Goal: Task Accomplishment & Management: Complete application form

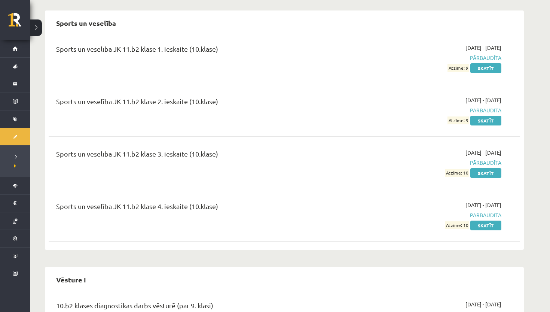
scroll to position [1486, 0]
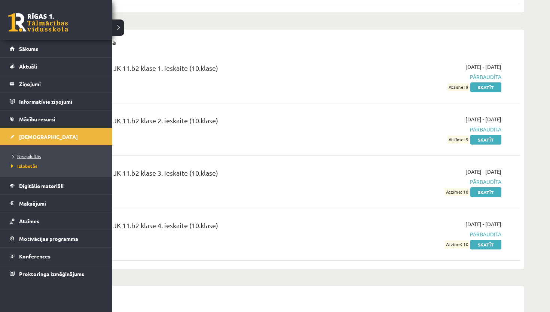
click at [25, 155] on span "Neizpildītās" at bounding box center [24, 156] width 31 height 6
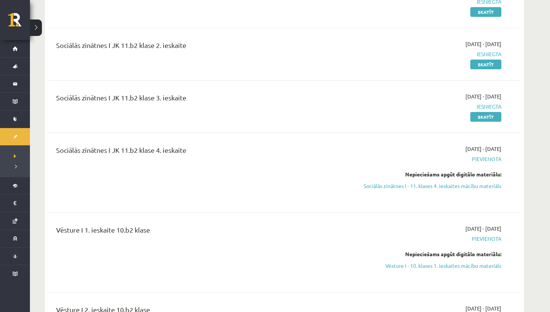
scroll to position [1023, 0]
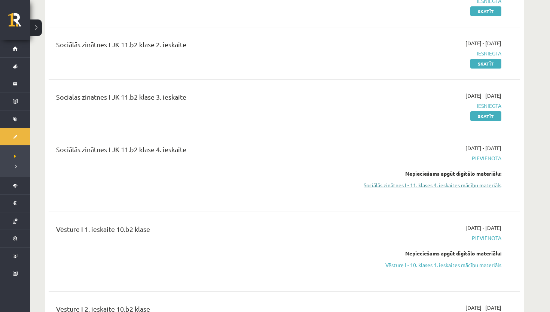
click at [381, 186] on link "Sociālās zinātnes I - 11. klases 4. ieskaites mācību materiāls" at bounding box center [430, 185] width 141 height 8
click at [422, 184] on link "Sociālās zinātnes I - 11. klases 4. ieskaites mācību materiāls" at bounding box center [430, 185] width 141 height 8
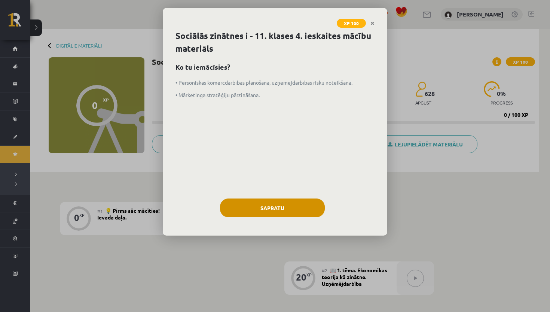
click at [314, 212] on button "Sapratu" at bounding box center [272, 207] width 105 height 19
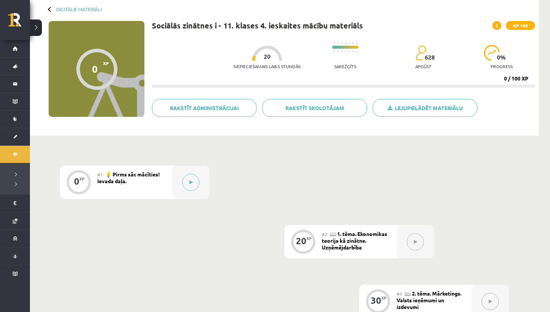
scroll to position [37, 0]
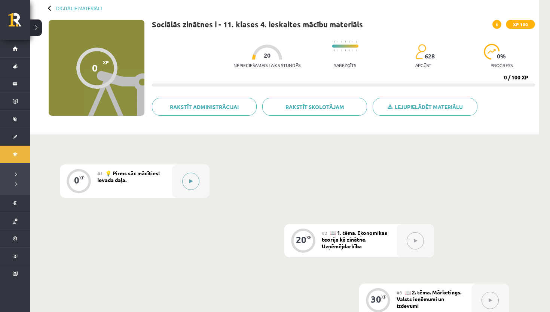
click at [194, 179] on button at bounding box center [190, 180] width 17 height 17
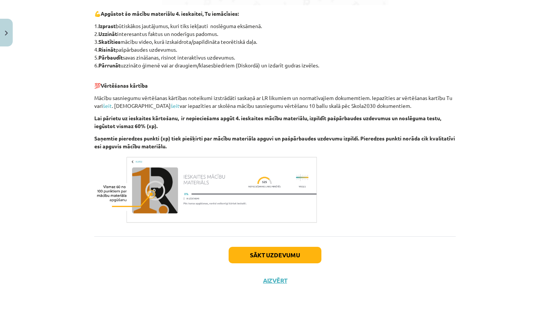
scroll to position [336, 0]
click at [251, 255] on button "Sākt uzdevumu" at bounding box center [275, 255] width 93 height 16
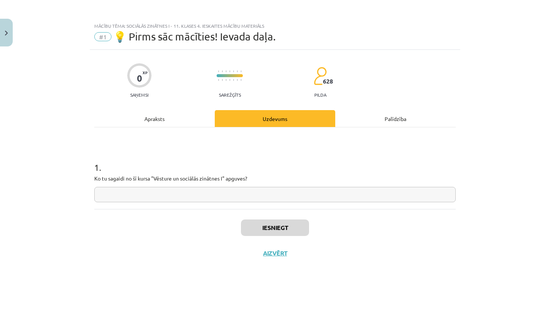
scroll to position [0, 0]
click at [235, 195] on input "text" at bounding box center [274, 194] width 361 height 15
type input "**********"
click at [300, 223] on button "Iesniegt" at bounding box center [275, 227] width 68 height 16
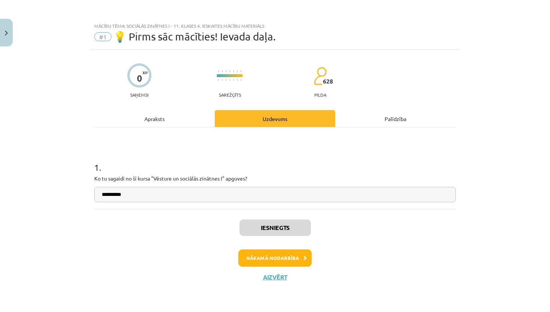
click at [276, 257] on button "Nākamā nodarbība" at bounding box center [274, 257] width 73 height 17
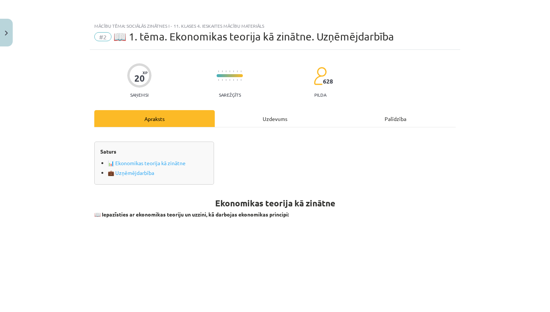
click at [269, 122] on div "Uzdevums" at bounding box center [275, 118] width 120 height 17
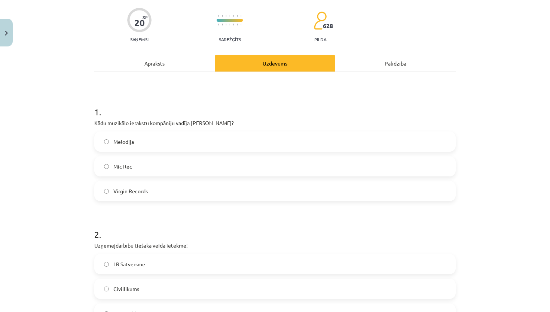
scroll to position [53, 0]
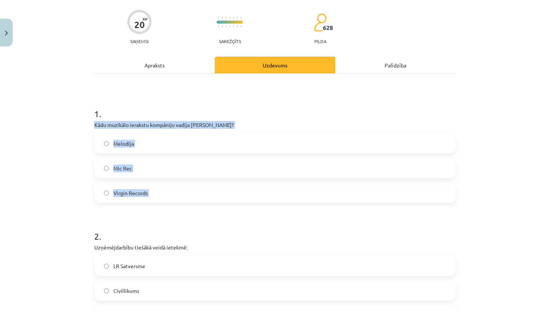
drag, startPoint x: 95, startPoint y: 125, endPoint x: 173, endPoint y: 208, distance: 114.6
copy div "Kādu muzikālo ierakstu kompāniju vadīja [PERSON_NAME]? Melodija Mic Rec Virgin …"
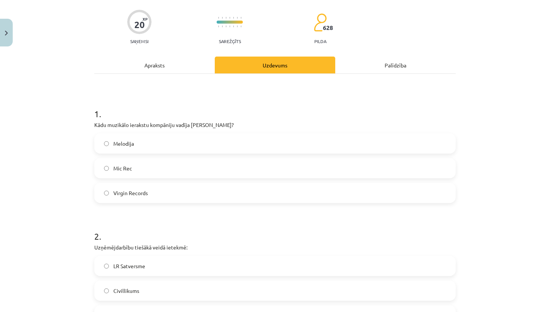
click at [202, 223] on h1 "2 ." at bounding box center [274, 229] width 361 height 23
click at [174, 196] on label "Virgin Records" at bounding box center [275, 192] width 360 height 19
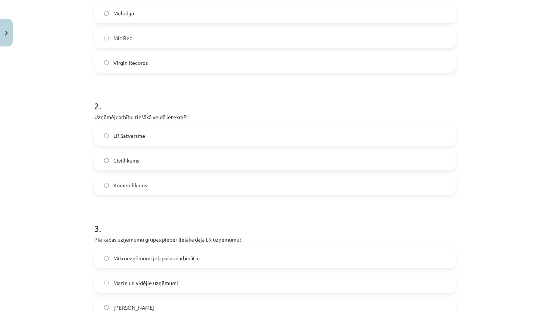
scroll to position [196, 0]
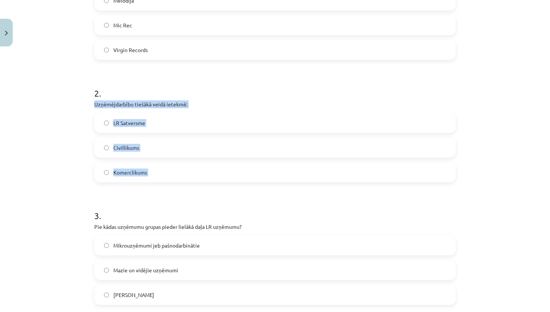
drag, startPoint x: 94, startPoint y: 102, endPoint x: 146, endPoint y: 196, distance: 107.5
copy div "Uzņēmējdarbību tiešākā veidā ietekmē: LR Satversme Civillikums Komerclikums"
click at [219, 163] on label "Komerclikums" at bounding box center [275, 172] width 360 height 19
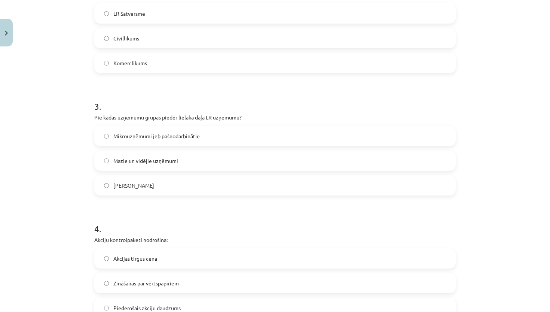
scroll to position [314, 0]
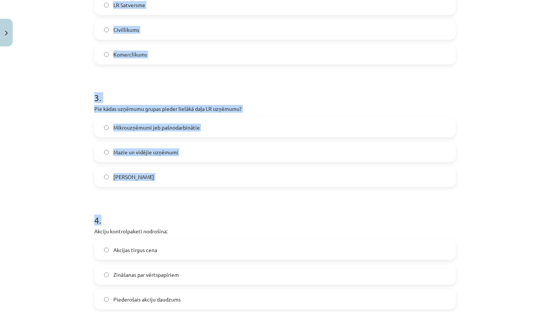
drag, startPoint x: 89, startPoint y: 106, endPoint x: 186, endPoint y: 215, distance: 146.2
click at [186, 215] on div "Mācību tēma: Sociālās zinātnes i - 11. klases 4. ieskaites mācību materiāls #2 …" at bounding box center [275, 156] width 550 height 312
click at [186, 214] on h1 "4 ." at bounding box center [274, 213] width 361 height 23
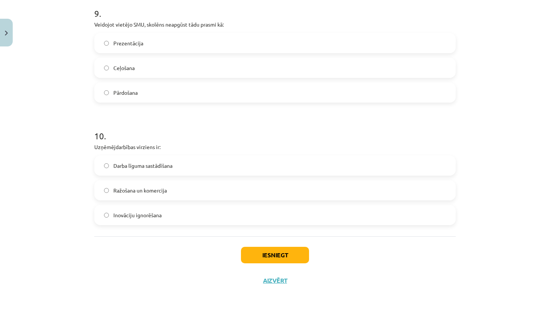
scroll to position [50, 0]
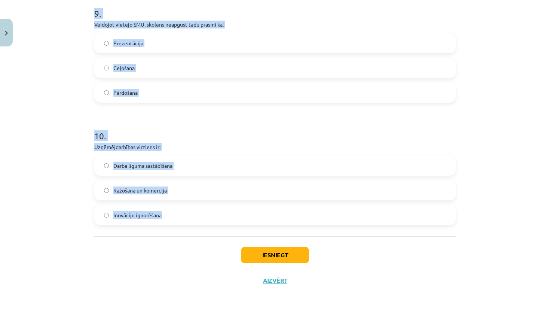
drag, startPoint x: 91, startPoint y: 107, endPoint x: 168, endPoint y: 214, distance: 132.4
copy form "Pie kādas uzņēmumu grupas pieder lielākā daļa LR uzņēmumu? Mikrouzņēmumi jeb pa…"
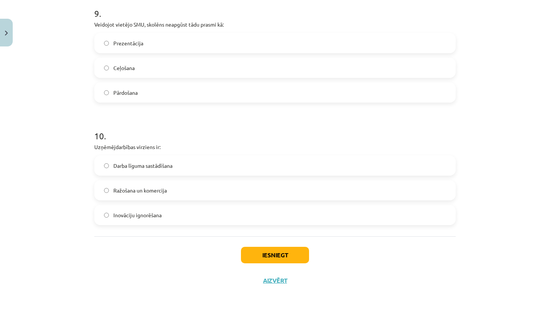
click at [154, 263] on div "Iesniegt Aizvērt" at bounding box center [274, 262] width 361 height 52
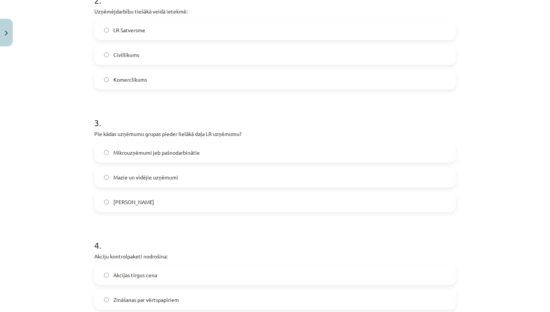
scroll to position [290, 0]
click at [183, 177] on label "Mazie un vidējie uzņēmumi" at bounding box center [275, 175] width 360 height 19
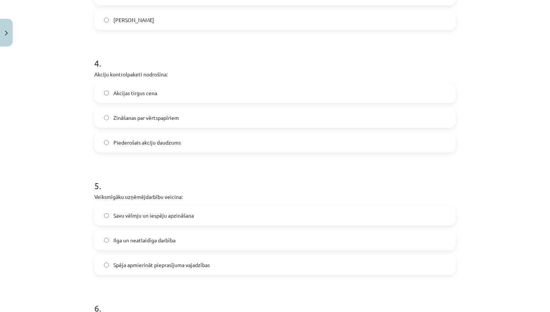
scroll to position [472, 0]
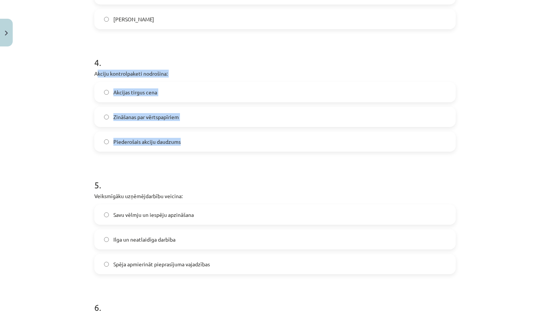
drag, startPoint x: 96, startPoint y: 73, endPoint x: 186, endPoint y: 141, distance: 112.7
click at [186, 141] on div "4 . Akciju kontrolpaketi nodrošina: Akcijas tirgus cena Zināšanas par vērtspapī…" at bounding box center [274, 97] width 361 height 107
copy div "kciju kontrolpaketi nodrošina: Akcijas tirgus cena Zināšanas par vērtspapīriem …"
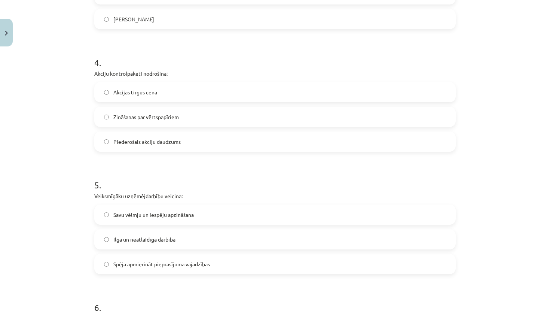
click at [174, 178] on h1 "5 ." at bounding box center [274, 177] width 361 height 23
click at [214, 149] on label "Piederošais akciju daudzums" at bounding box center [275, 141] width 360 height 19
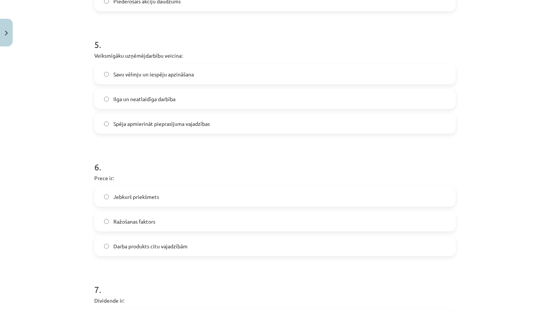
scroll to position [618, 0]
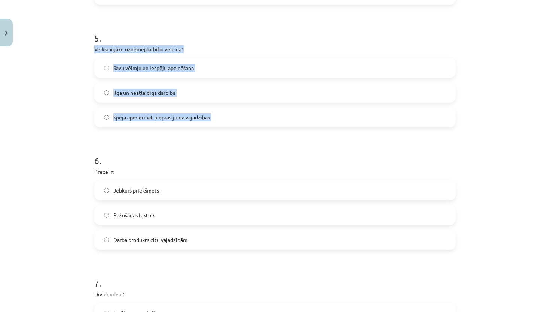
drag, startPoint x: 92, startPoint y: 48, endPoint x: 203, endPoint y: 128, distance: 137.2
click at [203, 128] on div "20 XP Saņemsi Sarežģīts 628 pilda Apraksts Uzdevums Palīdzība 1 . Kādu muzikālo…" at bounding box center [275, 119] width 370 height 1376
copy div "Veiksmīgāku uzņēmējdarbību veicina: Savu vēlmju un iespēju apzināšana Ilga un n…"
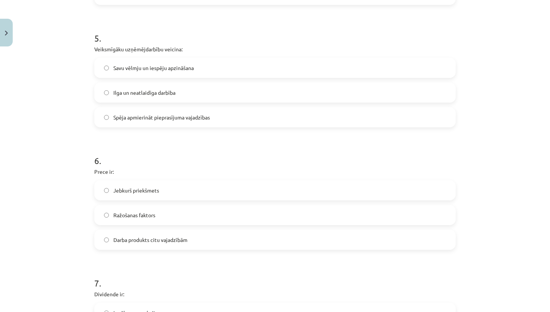
click at [204, 135] on form "1 . Kādu muzikālo ierakstu kompāniju vadīja [PERSON_NAME]? Melodija Mic Rec Vir…" at bounding box center [274, 135] width 361 height 1208
click at [187, 117] on span "Spēja apmierināt pieprasījuma vajadzības" at bounding box center [161, 117] width 97 height 8
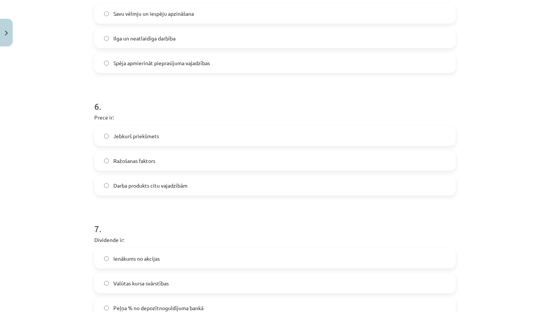
scroll to position [673, 0]
click at [167, 190] on label "Darba produkts citu vajadzībām" at bounding box center [275, 184] width 360 height 19
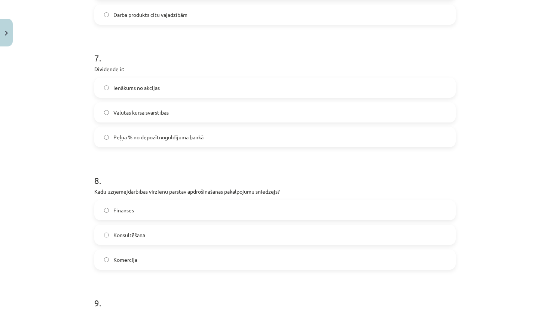
scroll to position [846, 0]
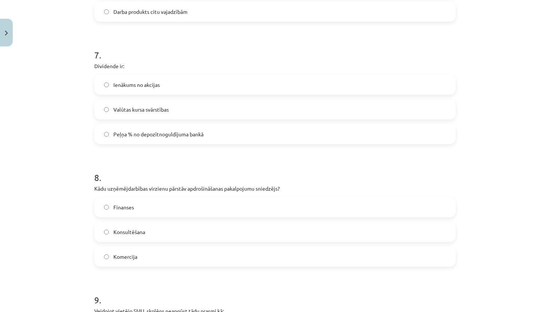
click at [183, 91] on label "Ienākums no akcijas" at bounding box center [275, 84] width 360 height 19
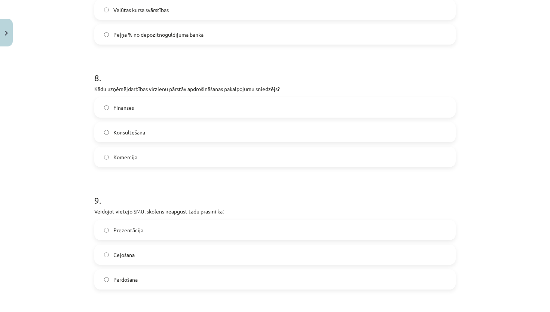
scroll to position [946, 0]
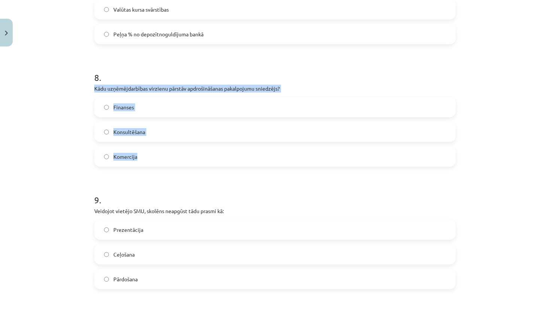
drag, startPoint x: 92, startPoint y: 85, endPoint x: 160, endPoint y: 160, distance: 101.2
copy div "Kādu uzņēmējdarbības virzienu pārstāv apdrošināšanas pakalpojumu sniedzējs? Fin…"
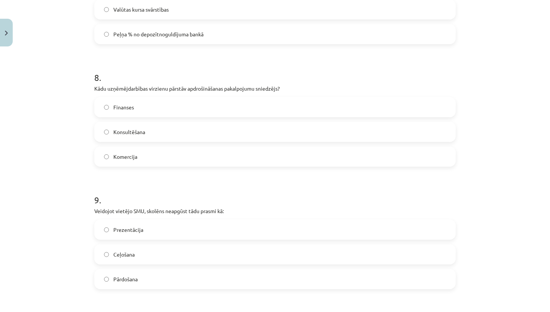
click at [168, 182] on h1 "9 ." at bounding box center [274, 192] width 361 height 23
click at [182, 107] on label "Finanses" at bounding box center [275, 107] width 360 height 19
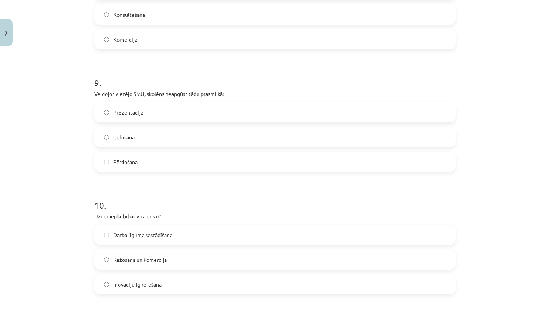
scroll to position [1075, 0]
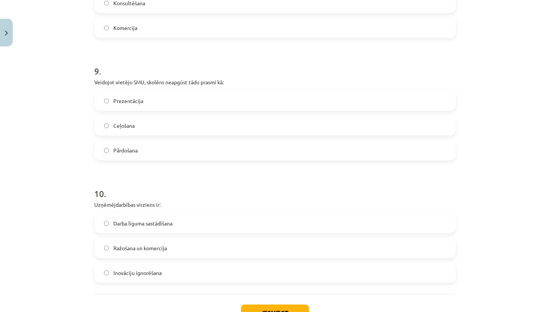
click at [177, 122] on label "Ceļošana" at bounding box center [275, 125] width 360 height 19
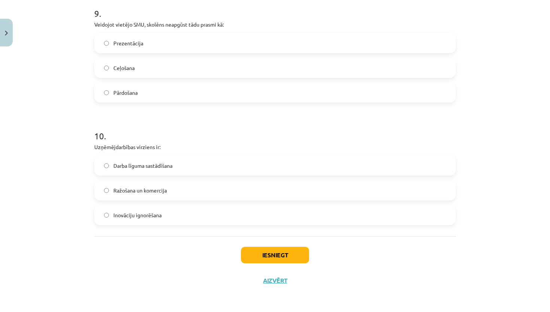
scroll to position [1133, 0]
click at [206, 189] on label "Ražošana un komercija" at bounding box center [275, 190] width 360 height 19
click at [288, 251] on button "Iesniegt" at bounding box center [275, 255] width 68 height 16
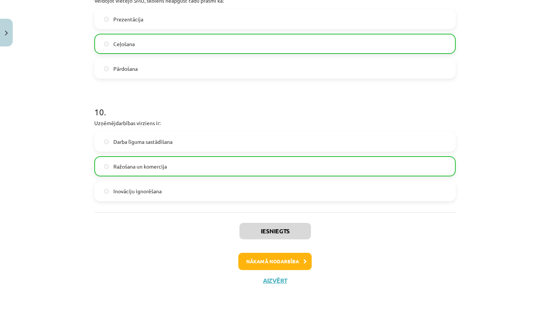
click at [294, 259] on button "Nākamā nodarbība" at bounding box center [274, 261] width 73 height 17
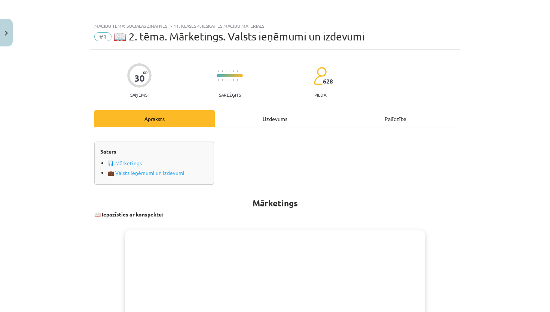
scroll to position [0, 0]
click at [276, 121] on div "Uzdevums" at bounding box center [275, 118] width 120 height 17
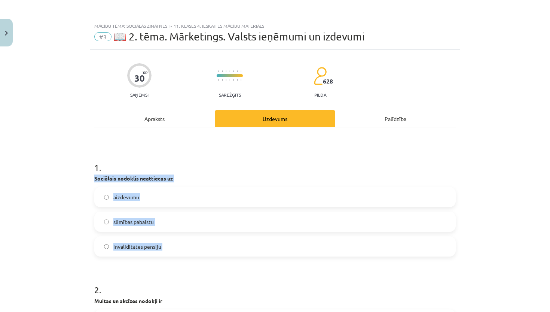
drag, startPoint x: 94, startPoint y: 177, endPoint x: 177, endPoint y: 263, distance: 119.9
copy div "Sociālais nodoklis neattiecas uz aizdevumu slimības pabalstu invaliditātes pens…"
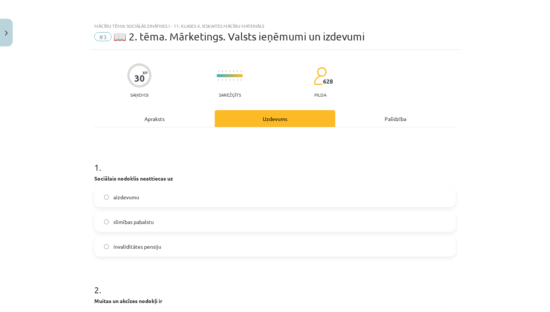
click at [201, 300] on p "Muitas un akcīzes nodokļi ir" at bounding box center [274, 301] width 361 height 8
click at [193, 194] on label "aizdevumu" at bounding box center [275, 196] width 360 height 19
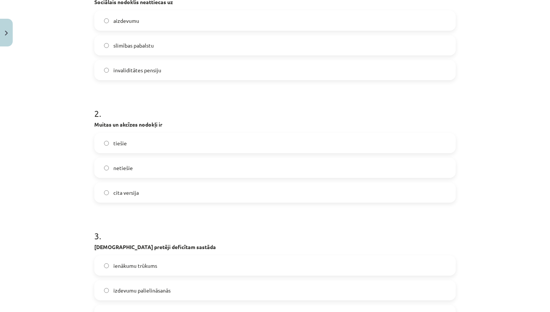
scroll to position [177, 0]
drag, startPoint x: 91, startPoint y: 123, endPoint x: 140, endPoint y: 200, distance: 91.3
copy div "Muitas un akcīzes nodokļi ir tiešie netiešie cita versija"
click at [160, 222] on h1 "3 ." at bounding box center [274, 228] width 361 height 23
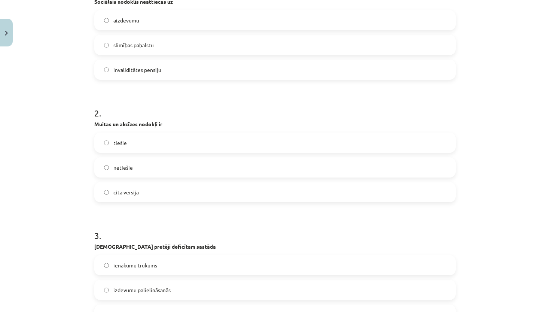
click at [206, 160] on label "netiešie" at bounding box center [275, 167] width 360 height 19
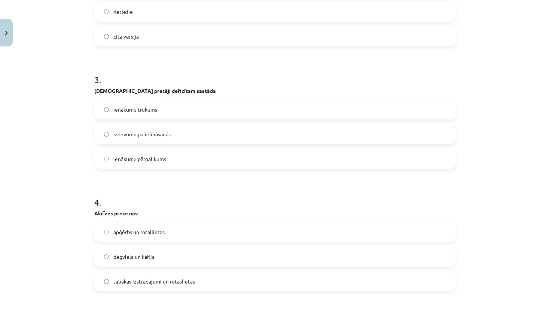
scroll to position [333, 0]
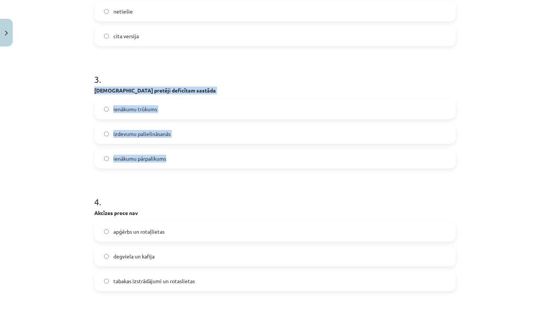
drag, startPoint x: 91, startPoint y: 89, endPoint x: 192, endPoint y: 159, distance: 123.1
copy div "[DEMOGRAPHIC_DATA] pretēji deficītam sastāda ienākumu trūkums izdevumu palielin…"
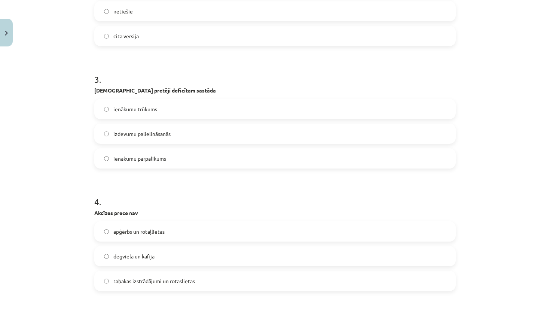
click at [169, 159] on label "ienākumu pārpalikums" at bounding box center [275, 158] width 360 height 19
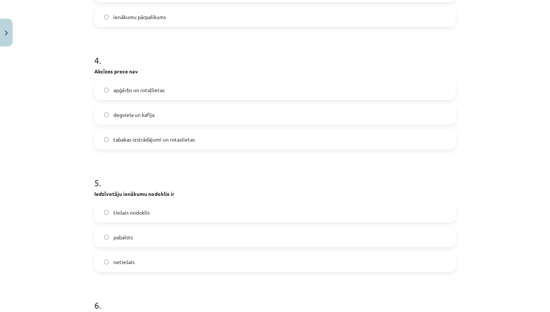
scroll to position [477, 0]
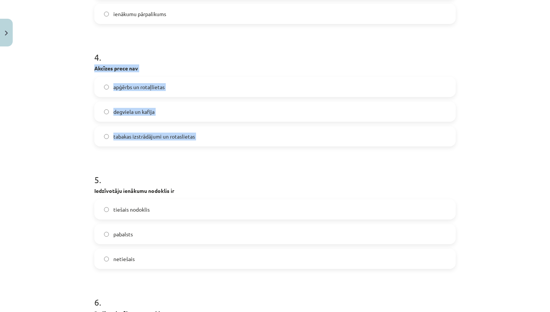
drag, startPoint x: 94, startPoint y: 68, endPoint x: 218, endPoint y: 157, distance: 152.5
click at [218, 157] on div "30 XP Saņemsi Sarežģīts 628 pilda Apraksts Uzdevums Palīdzība 1 . Sociālais nod…" at bounding box center [275, 261] width 370 height 1376
copy div "Akcīzes prece nav apģērbs un rotaļlietas degviela un kafija tabakas izstrādājum…"
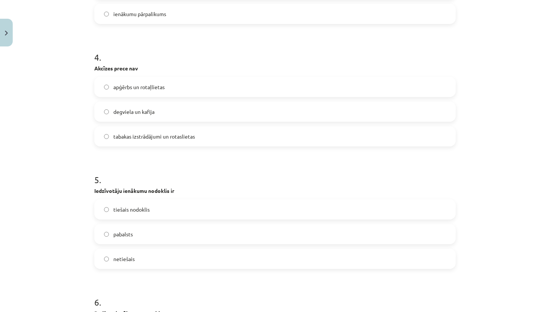
click at [218, 157] on form "1 . Sociālais nodoklis neattiecas uz aizdevumu slimības pabalstu invaliditātes …" at bounding box center [274, 276] width 361 height 1208
click at [218, 77] on div "apģērbs un rotaļlietas" at bounding box center [274, 87] width 361 height 20
click at [216, 85] on label "apģērbs un rotaļlietas" at bounding box center [275, 86] width 360 height 19
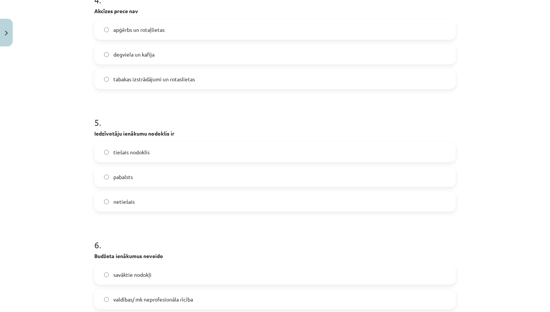
scroll to position [542, 0]
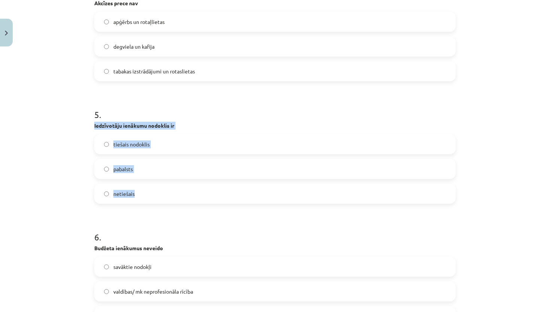
drag, startPoint x: 91, startPoint y: 124, endPoint x: 179, endPoint y: 192, distance: 111.3
click at [179, 192] on div "30 XP Saņemsi Sarežģīts 628 pilda Apraksts Uzdevums Palīdzība 1 . Sociālais nod…" at bounding box center [275, 196] width 370 height 1376
click at [196, 234] on h1 "6 ." at bounding box center [274, 229] width 361 height 23
click at [169, 141] on label "tiešais nodoklis" at bounding box center [275, 144] width 360 height 19
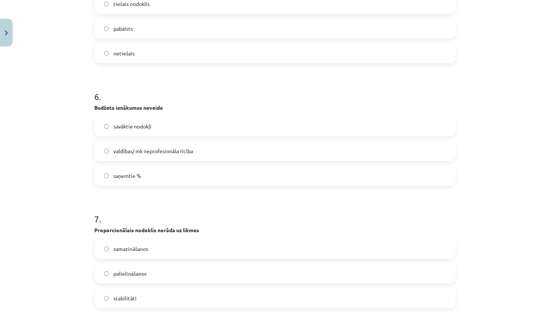
scroll to position [685, 0]
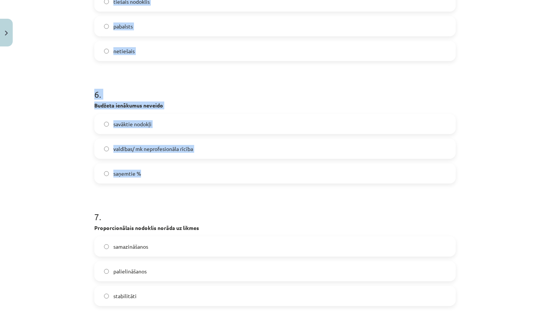
drag, startPoint x: 89, startPoint y: 100, endPoint x: 157, endPoint y: 175, distance: 101.7
click at [157, 175] on div "Mācību tēma: Sociālās zinātnes i - 11. klases 4. ieskaites mācību materiāls #3 …" at bounding box center [275, 156] width 550 height 312
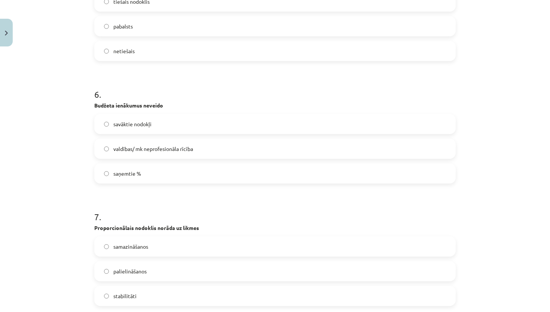
click at [38, 175] on div "Mācību tēma: Sociālās zinātnes i - 11. klases 4. ieskaites mācību materiāls #3 …" at bounding box center [275, 156] width 550 height 312
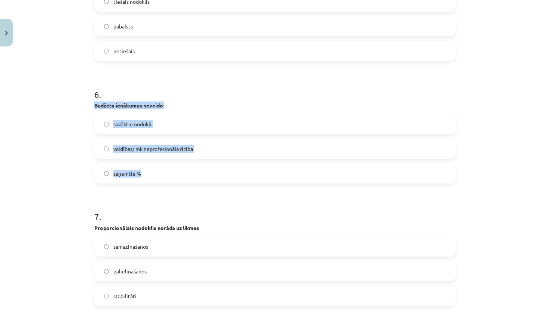
drag, startPoint x: 93, startPoint y: 106, endPoint x: 165, endPoint y: 180, distance: 103.4
click at [165, 180] on div "30 XP Saņemsi Sarežģīts 628 pilda Apraksts Uzdevums Palīdzība 1 . Sociālais nod…" at bounding box center [275, 53] width 370 height 1376
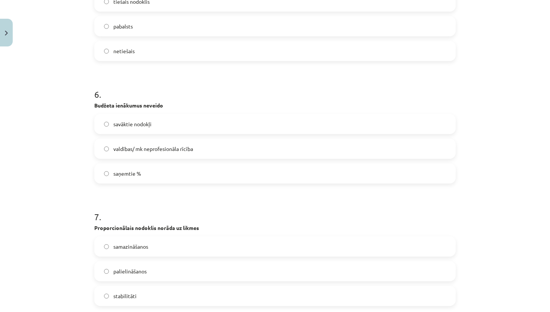
click at [179, 228] on strong "Proporcionālais nodoklis norāda uz likmes" at bounding box center [146, 227] width 105 height 7
click at [197, 154] on label "valdības/ mk neprofesionāla rīcība" at bounding box center [275, 148] width 360 height 19
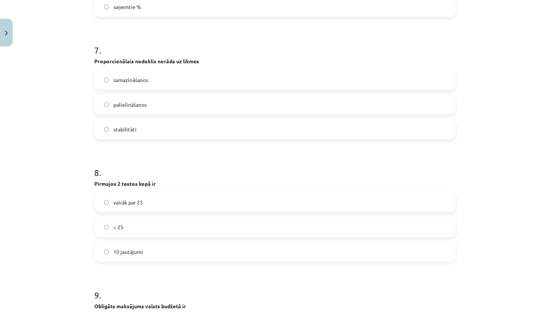
scroll to position [862, 0]
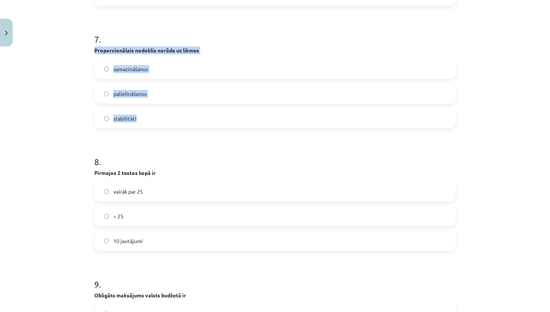
drag, startPoint x: 94, startPoint y: 48, endPoint x: 144, endPoint y: 116, distance: 84.6
click at [144, 116] on div "7 . Proporcionālais nodoklis norāda uz likmes samazināšanos palielināšanos stab…" at bounding box center [274, 74] width 361 height 107
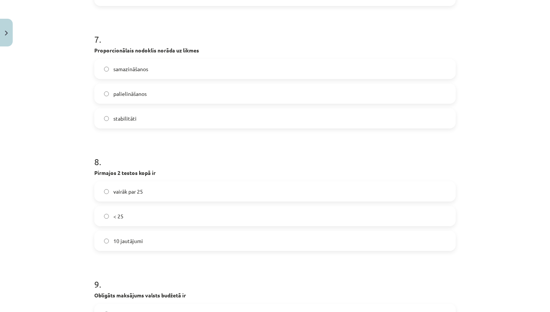
click at [159, 150] on h1 "8 ." at bounding box center [274, 154] width 361 height 23
click at [161, 114] on label "stabilitāti" at bounding box center [275, 118] width 360 height 19
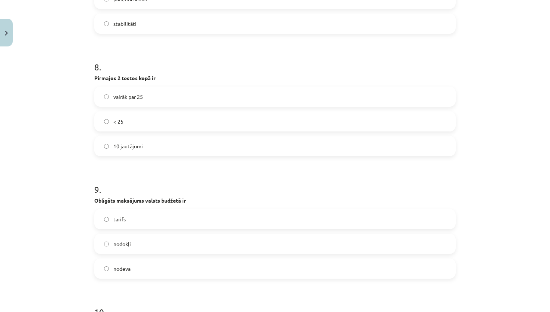
scroll to position [958, 0]
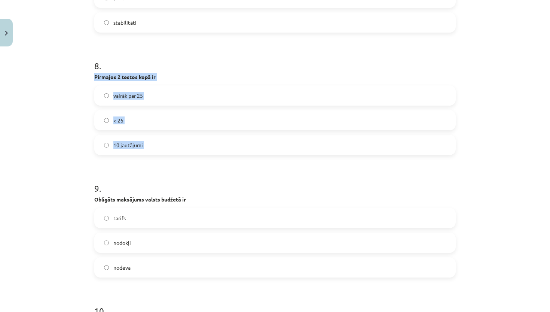
drag, startPoint x: 92, startPoint y: 77, endPoint x: 171, endPoint y: 170, distance: 121.0
click at [171, 170] on h1 "9 ." at bounding box center [274, 181] width 361 height 23
click at [231, 117] on label "< 25" at bounding box center [275, 120] width 360 height 19
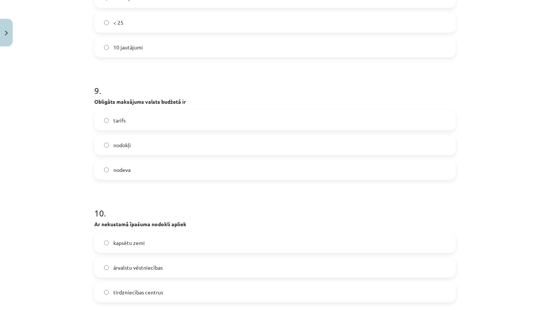
scroll to position [1077, 0]
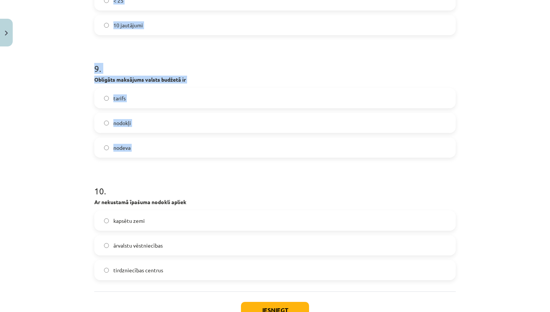
drag, startPoint x: 89, startPoint y: 81, endPoint x: 143, endPoint y: 165, distance: 99.7
click at [143, 165] on div "Mācību tēma: Sociālās zinātnes i - 11. klases 4. ieskaites mācību materiāls #3 …" at bounding box center [275, 156] width 550 height 312
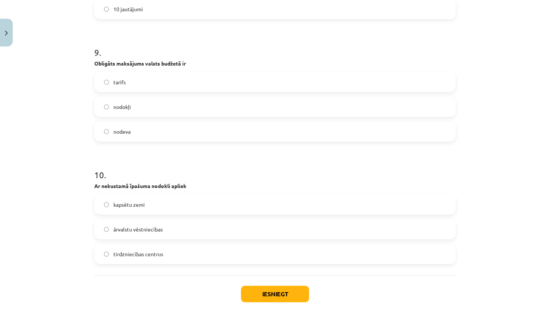
scroll to position [1117, 0]
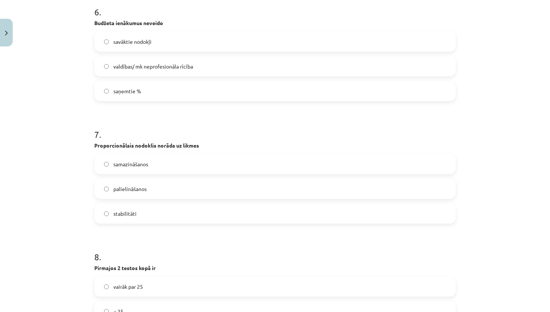
click at [153, 133] on h1 "7 ." at bounding box center [274, 127] width 361 height 23
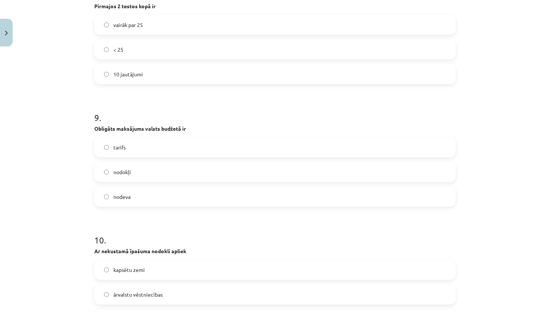
scroll to position [1031, 0]
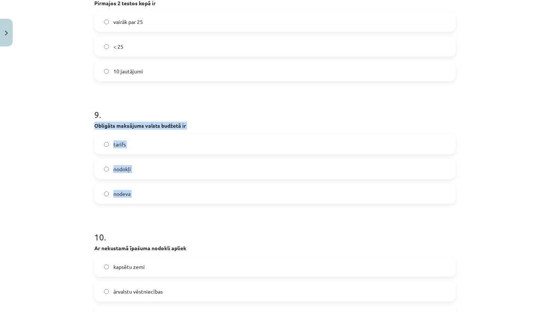
drag, startPoint x: 94, startPoint y: 123, endPoint x: 138, endPoint y: 214, distance: 100.4
click at [191, 173] on label "nodokļi" at bounding box center [275, 168] width 360 height 19
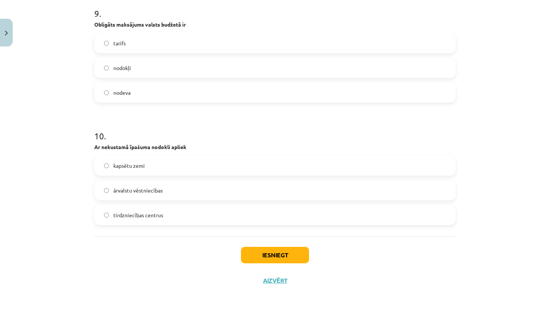
scroll to position [1133, 0]
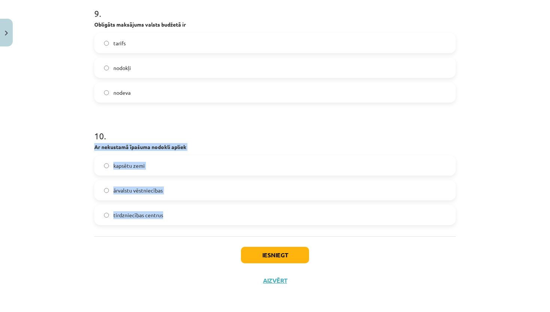
drag, startPoint x: 92, startPoint y: 146, endPoint x: 175, endPoint y: 230, distance: 117.7
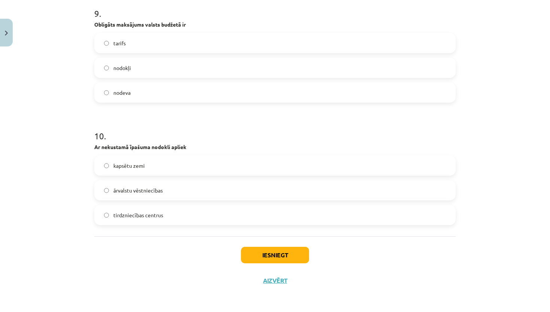
click at [188, 253] on div "Iesniegt Aizvērt" at bounding box center [274, 262] width 361 height 52
click at [260, 213] on label "tirdzniecības centrus" at bounding box center [275, 214] width 360 height 19
click at [288, 257] on button "Iesniegt" at bounding box center [275, 255] width 68 height 16
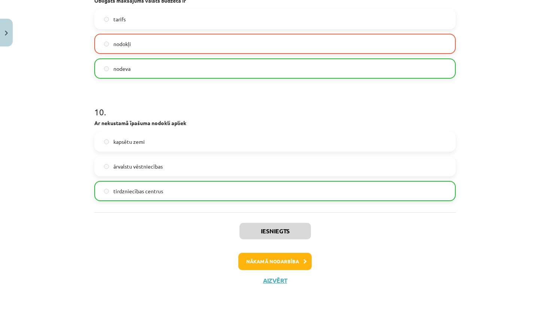
click at [261, 254] on button "Nākamā nodarbība" at bounding box center [274, 261] width 73 height 17
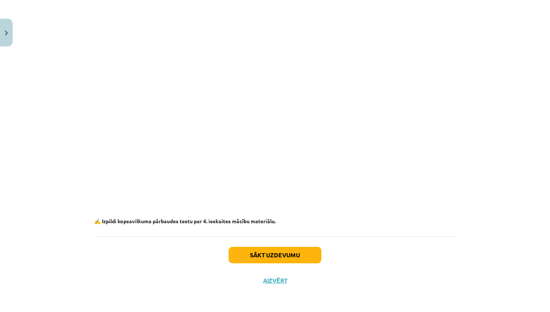
click at [312, 255] on button "Sākt uzdevumu" at bounding box center [275, 255] width 93 height 16
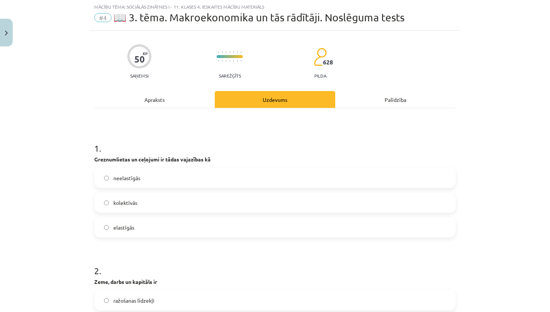
scroll to position [19, 0]
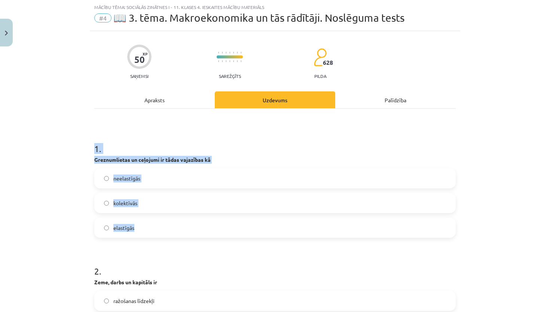
drag, startPoint x: 89, startPoint y: 157, endPoint x: 166, endPoint y: 226, distance: 103.3
click at [166, 226] on div "Mācību tēma: Sociālās zinātnes i - 11. klases 4. ieskaites mācību materiāls #4 …" at bounding box center [275, 156] width 550 height 312
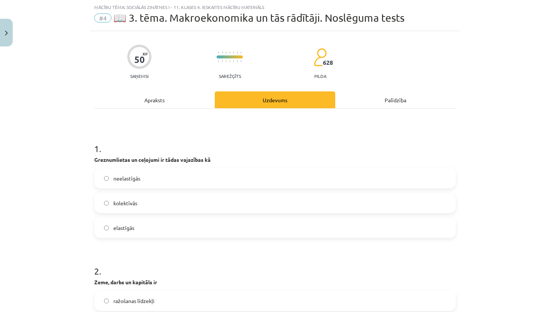
click at [204, 267] on h1 "2 ." at bounding box center [274, 264] width 361 height 23
click at [126, 233] on label "elastīgās" at bounding box center [275, 227] width 360 height 19
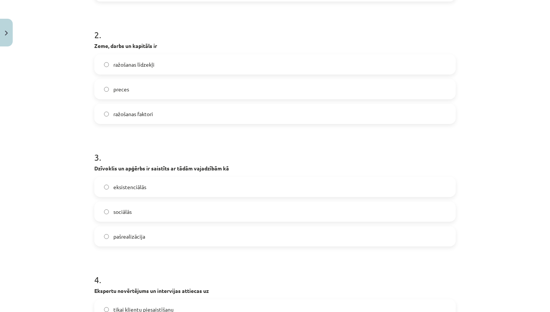
scroll to position [262, 0]
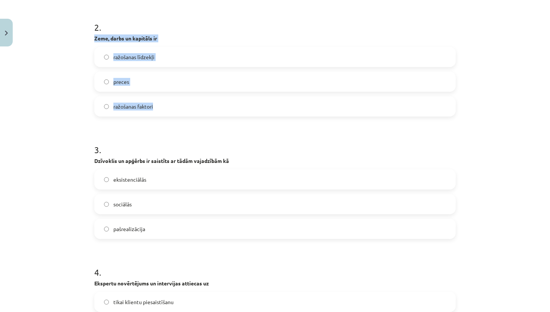
drag, startPoint x: 91, startPoint y: 40, endPoint x: 178, endPoint y: 110, distance: 111.4
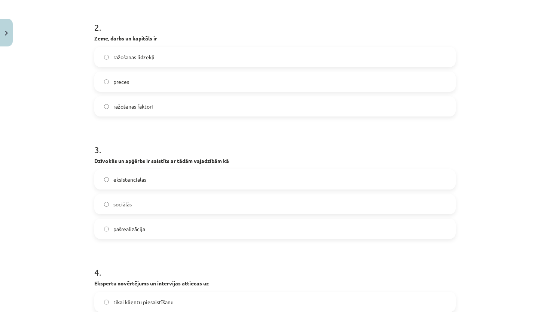
click at [187, 139] on h1 "3 ." at bounding box center [274, 142] width 361 height 23
click at [208, 96] on div "ražošanas faktori" at bounding box center [274, 106] width 361 height 20
click at [201, 104] on label "ražošanas faktori" at bounding box center [275, 106] width 360 height 19
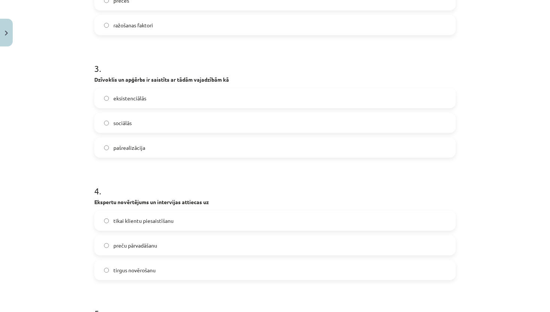
scroll to position [367, 0]
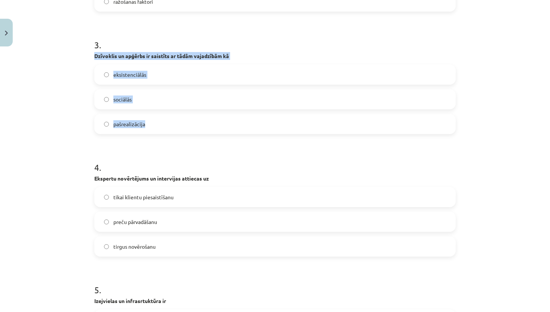
drag, startPoint x: 93, startPoint y: 56, endPoint x: 134, endPoint y: 134, distance: 87.4
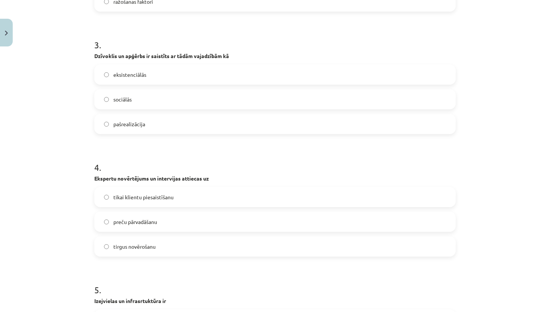
click at [188, 70] on label "eksistenciālās" at bounding box center [275, 74] width 360 height 19
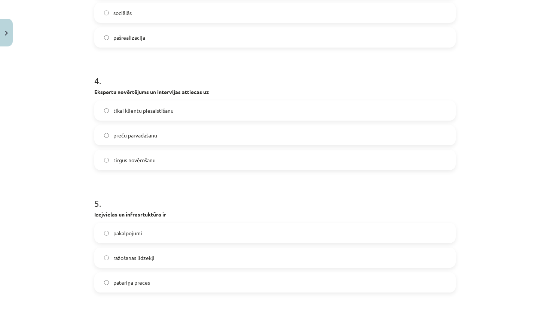
scroll to position [475, 0]
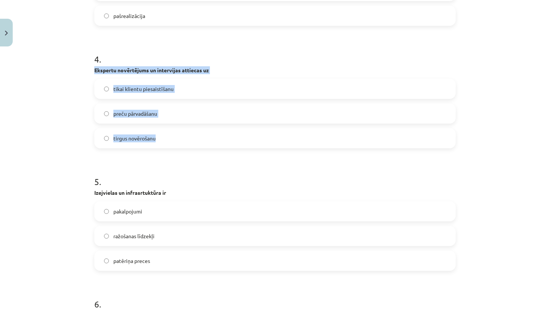
drag, startPoint x: 92, startPoint y: 71, endPoint x: 174, endPoint y: 140, distance: 107.0
click at [174, 140] on div "50 XP Saņemsi Sarežģīts 628 pilda Apraksts Uzdevums Palīdzība 1 . Greznumlietas…" at bounding box center [275, 263] width 370 height 1376
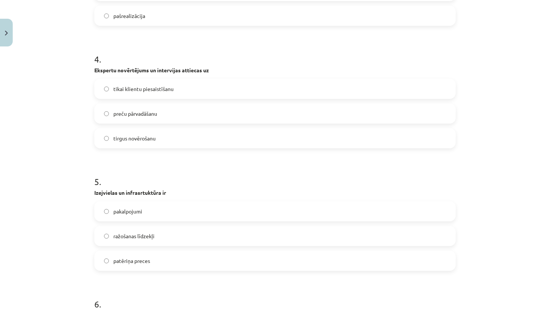
click at [184, 168] on h1 "5 ." at bounding box center [274, 174] width 361 height 23
click at [206, 143] on label "tirgus novērošanu" at bounding box center [275, 138] width 360 height 19
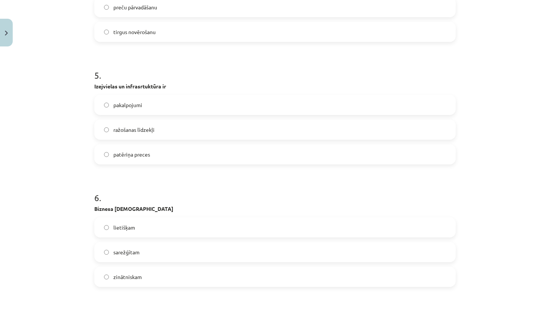
scroll to position [590, 0]
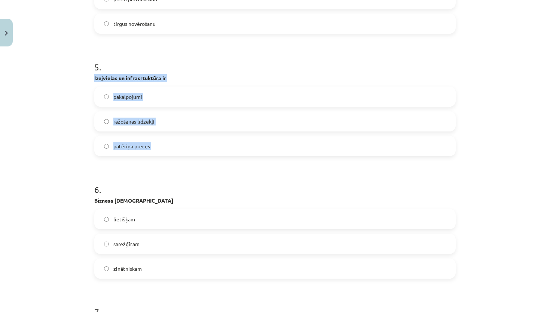
drag, startPoint x: 93, startPoint y: 77, endPoint x: 172, endPoint y: 158, distance: 113.5
click at [172, 158] on div "50 XP Saņemsi Sarežģīts 628 pilda Apraksts Uzdevums Palīdzība 1 . Greznumlietas…" at bounding box center [275, 148] width 370 height 1376
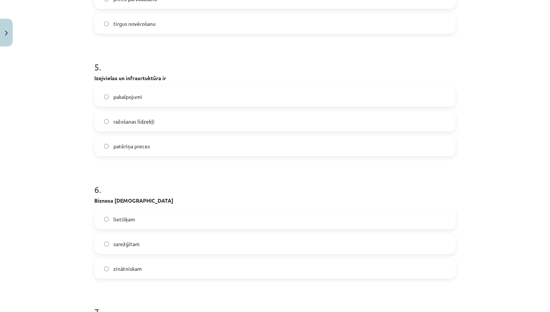
click at [178, 167] on form "1 . Greznumlietas un ceļojumi ir tādas vajazības kā neelastīgās kolektīvās elas…" at bounding box center [274, 163] width 361 height 1208
click at [173, 124] on label "ražošanas līdzekļi" at bounding box center [275, 121] width 360 height 19
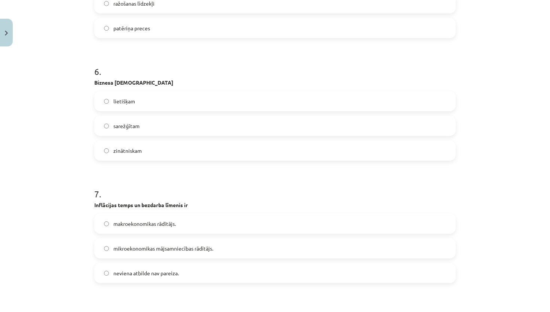
scroll to position [710, 0]
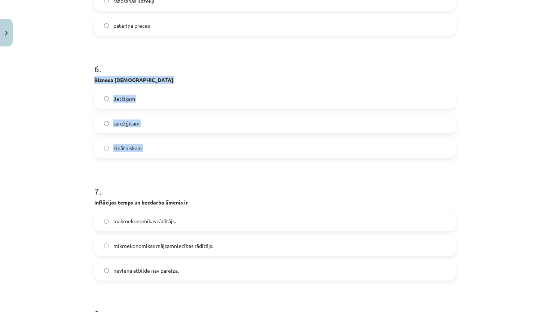
drag, startPoint x: 94, startPoint y: 79, endPoint x: 161, endPoint y: 169, distance: 112.8
click at [161, 169] on div "50 XP Saņemsi Sarežģīts 628 pilda Apraksts Uzdevums Palīdzība 1 . Greznumlietas…" at bounding box center [275, 28] width 370 height 1376
click at [161, 169] on form "1 . Greznumlietas un ceļojumi ir tādas vajazības kā neelastīgās kolektīvās elas…" at bounding box center [274, 43] width 361 height 1208
click at [200, 92] on label "lietišķam" at bounding box center [275, 98] width 360 height 19
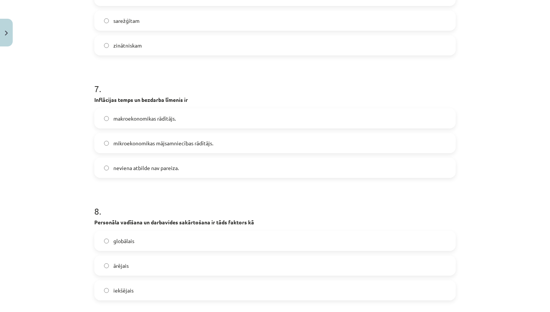
scroll to position [815, 0]
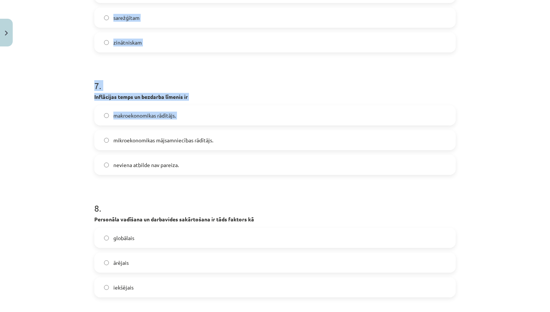
drag, startPoint x: 86, startPoint y: 91, endPoint x: 171, endPoint y: 126, distance: 91.8
click at [171, 126] on div "Mācību tēma: Sociālās zinātnes i - 11. klases 4. ieskaites mācību materiāls #4 …" at bounding box center [275, 156] width 550 height 312
click at [94, 120] on div "makroekonomikas rādītājs." at bounding box center [274, 115] width 361 height 20
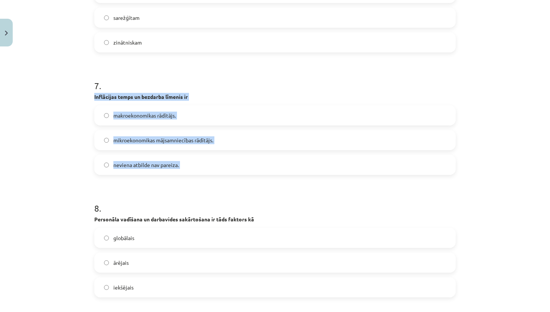
drag, startPoint x: 93, startPoint y: 99, endPoint x: 193, endPoint y: 183, distance: 130.9
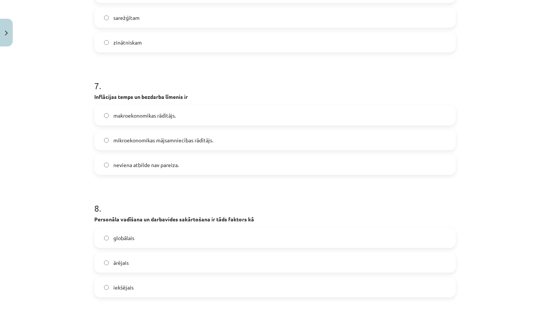
click at [193, 116] on label "makroekonomikas rādītājs." at bounding box center [275, 115] width 360 height 19
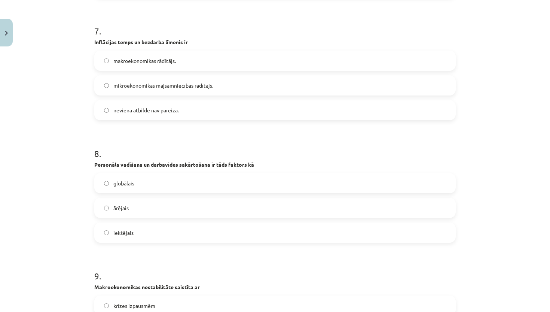
scroll to position [871, 0]
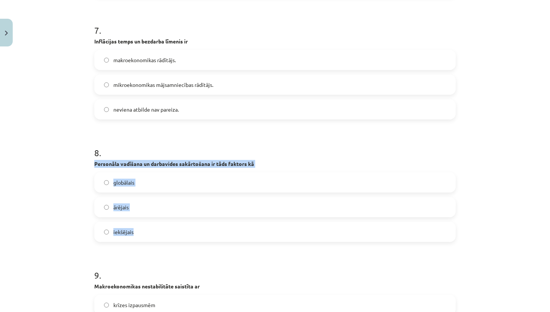
drag, startPoint x: 92, startPoint y: 162, endPoint x: 182, endPoint y: 236, distance: 116.4
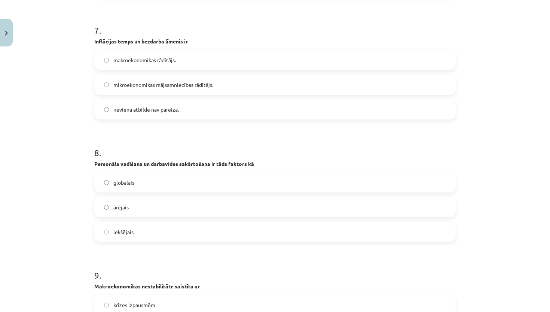
click at [172, 238] on label "iekšējais" at bounding box center [275, 231] width 360 height 19
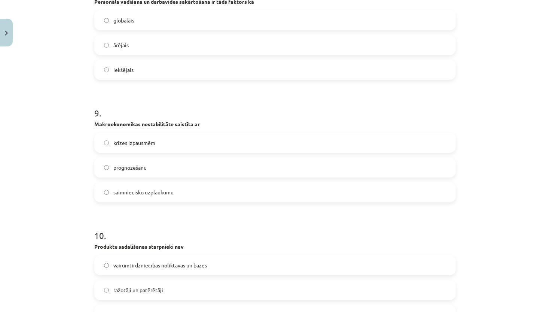
scroll to position [1040, 0]
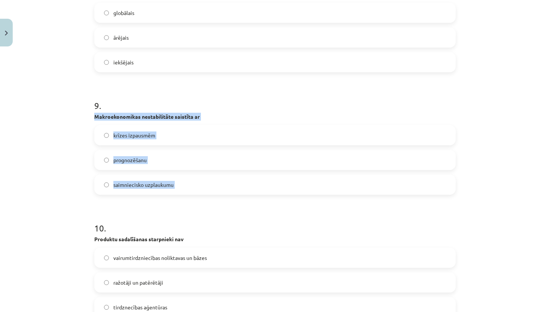
drag, startPoint x: 92, startPoint y: 115, endPoint x: 222, endPoint y: 212, distance: 162.3
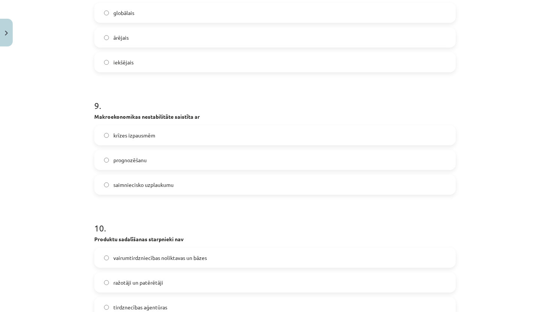
click at [222, 212] on h1 "10 ." at bounding box center [274, 220] width 361 height 23
click at [160, 138] on label "krīzes izpausmēm" at bounding box center [275, 135] width 360 height 19
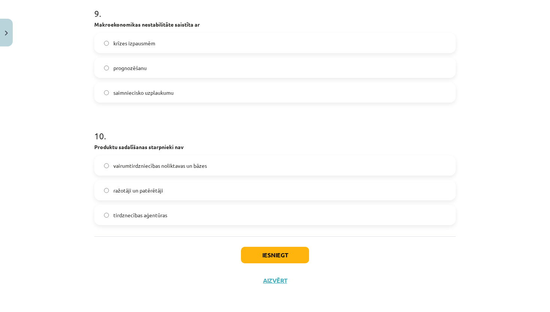
scroll to position [1133, 0]
drag, startPoint x: 94, startPoint y: 149, endPoint x: 190, endPoint y: 221, distance: 120.0
click at [190, 221] on div "10 . Produktu sadalīšanas starpnieki nav vairumtirdzniecības noliktavas un bāze…" at bounding box center [274, 170] width 361 height 107
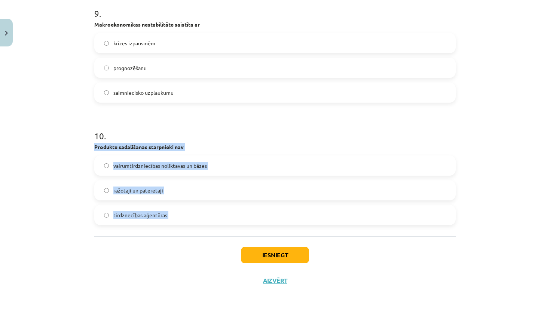
drag, startPoint x: 91, startPoint y: 144, endPoint x: 167, endPoint y: 217, distance: 106.1
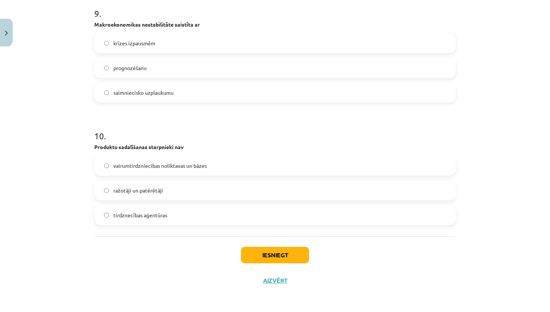
click at [185, 263] on div "Iesniegt Aizvērt" at bounding box center [274, 262] width 361 height 52
click at [242, 193] on label "ražotāji un patērētāji" at bounding box center [275, 190] width 360 height 19
click at [281, 252] on button "Iesniegt" at bounding box center [275, 255] width 68 height 16
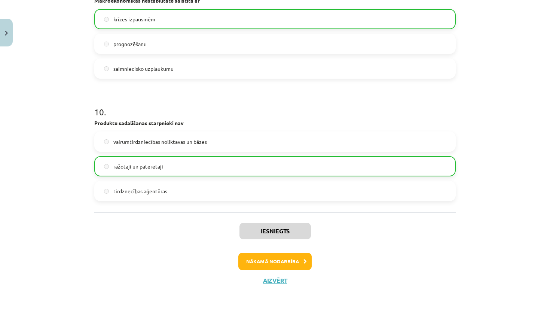
scroll to position [1157, 0]
click at [278, 264] on button "Nākamā nodarbība" at bounding box center [274, 261] width 73 height 17
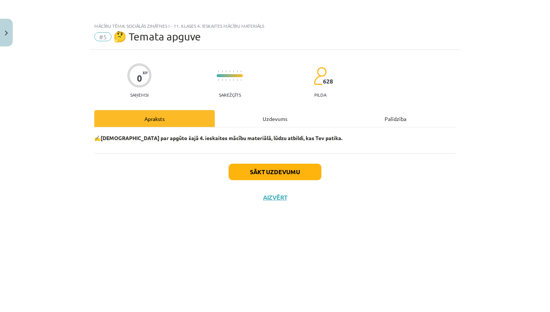
scroll to position [0, 0]
click at [276, 175] on button "Sākt uzdevumu" at bounding box center [275, 171] width 93 height 16
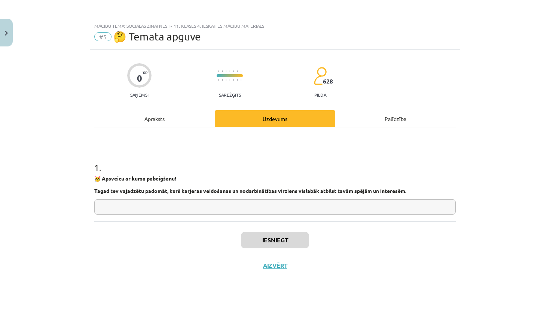
drag, startPoint x: 92, startPoint y: 186, endPoint x: 235, endPoint y: 186, distance: 143.3
click at [235, 186] on div "0 XP Saņemsi Sarežģīts 628 pilda Apraksts Uzdevums Palīdzība 1 . 🥳 Apsveicu ar …" at bounding box center [275, 171] width 370 height 243
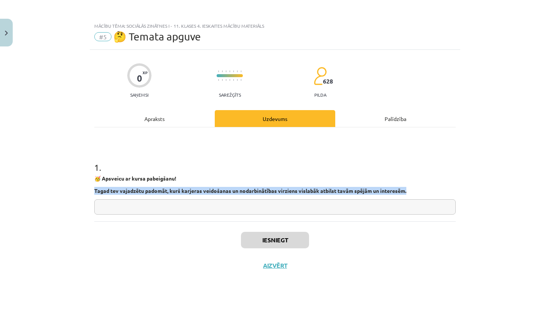
drag, startPoint x: 95, startPoint y: 189, endPoint x: 417, endPoint y: 192, distance: 322.5
click at [417, 192] on p "Tagad tev vajadzētu padomāt, kurš karjeras veidošanas un nodarbinātības virzien…" at bounding box center [274, 191] width 361 height 8
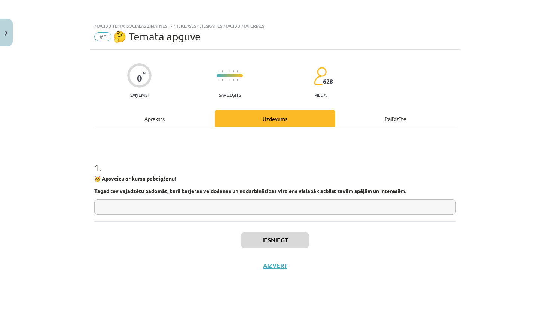
click at [501, 156] on div "Mācību tēma: Sociālās zinātnes i - 11. klases 4. ieskaites mācību materiāls #5 …" at bounding box center [275, 156] width 550 height 312
click at [200, 205] on input "text" at bounding box center [274, 206] width 361 height 15
type input "********"
click at [287, 246] on button "Iesniegt" at bounding box center [275, 240] width 68 height 16
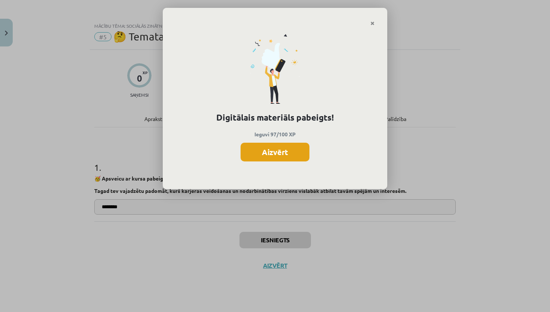
click at [264, 149] on button "Aizvērt" at bounding box center [275, 152] width 69 height 19
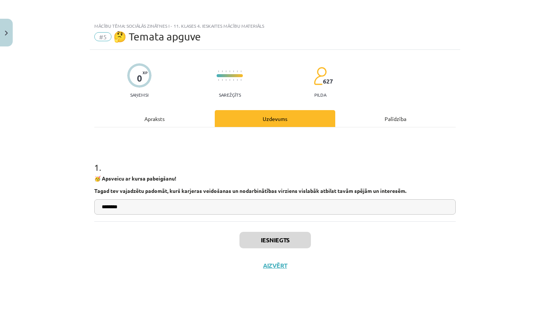
click at [272, 269] on button "Aizvērt" at bounding box center [275, 264] width 28 height 7
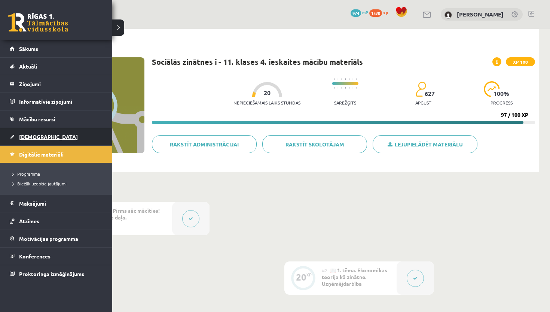
click at [37, 138] on span "[DEMOGRAPHIC_DATA]" at bounding box center [48, 136] width 59 height 7
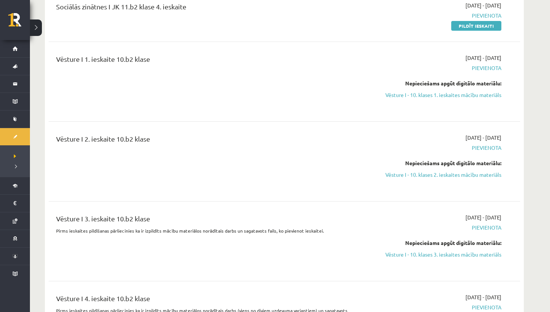
scroll to position [1159, 0]
